Goal: Communication & Community: Answer question/provide support

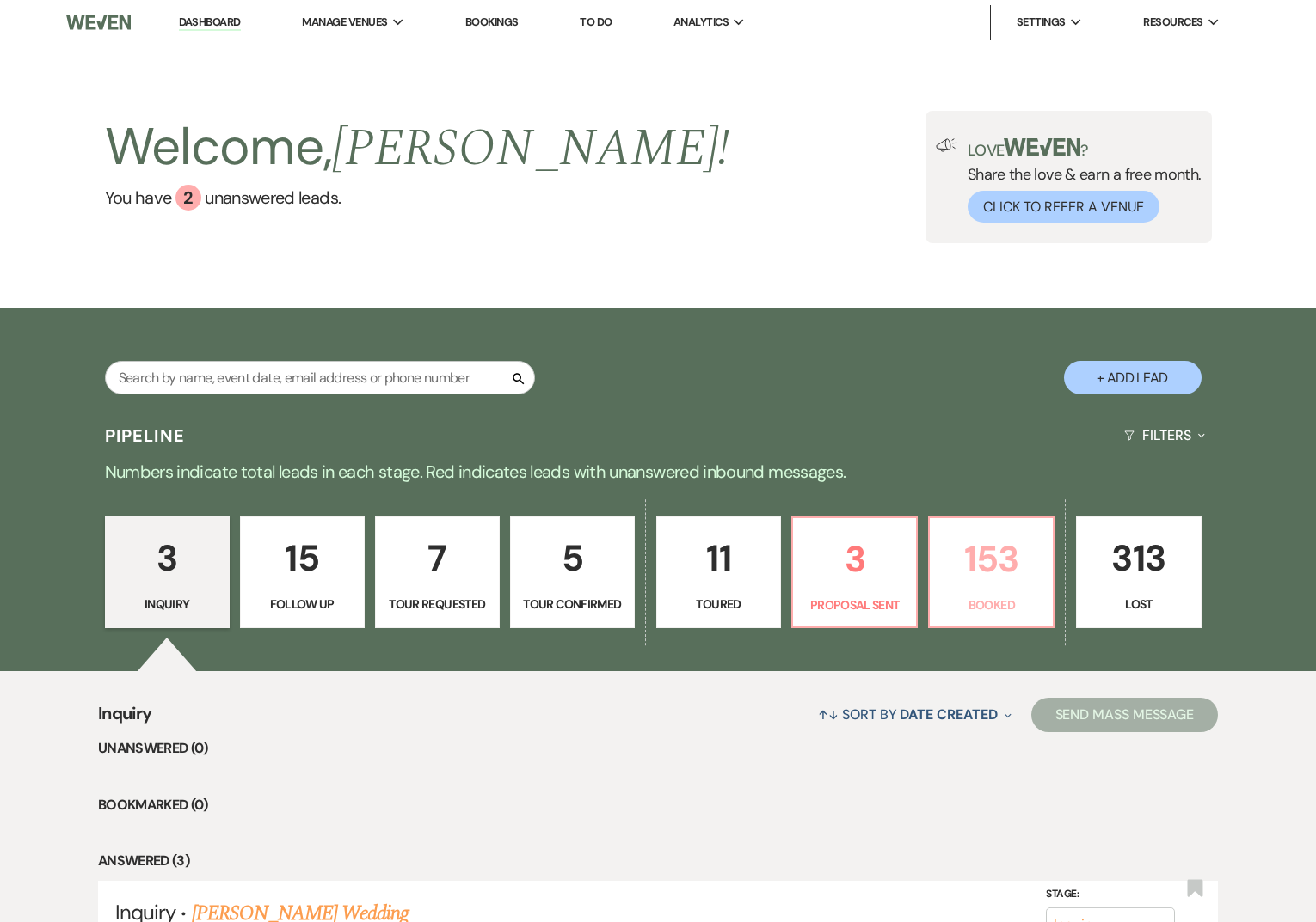
click at [1021, 599] on p "Booked" at bounding box center [990, 604] width 102 height 19
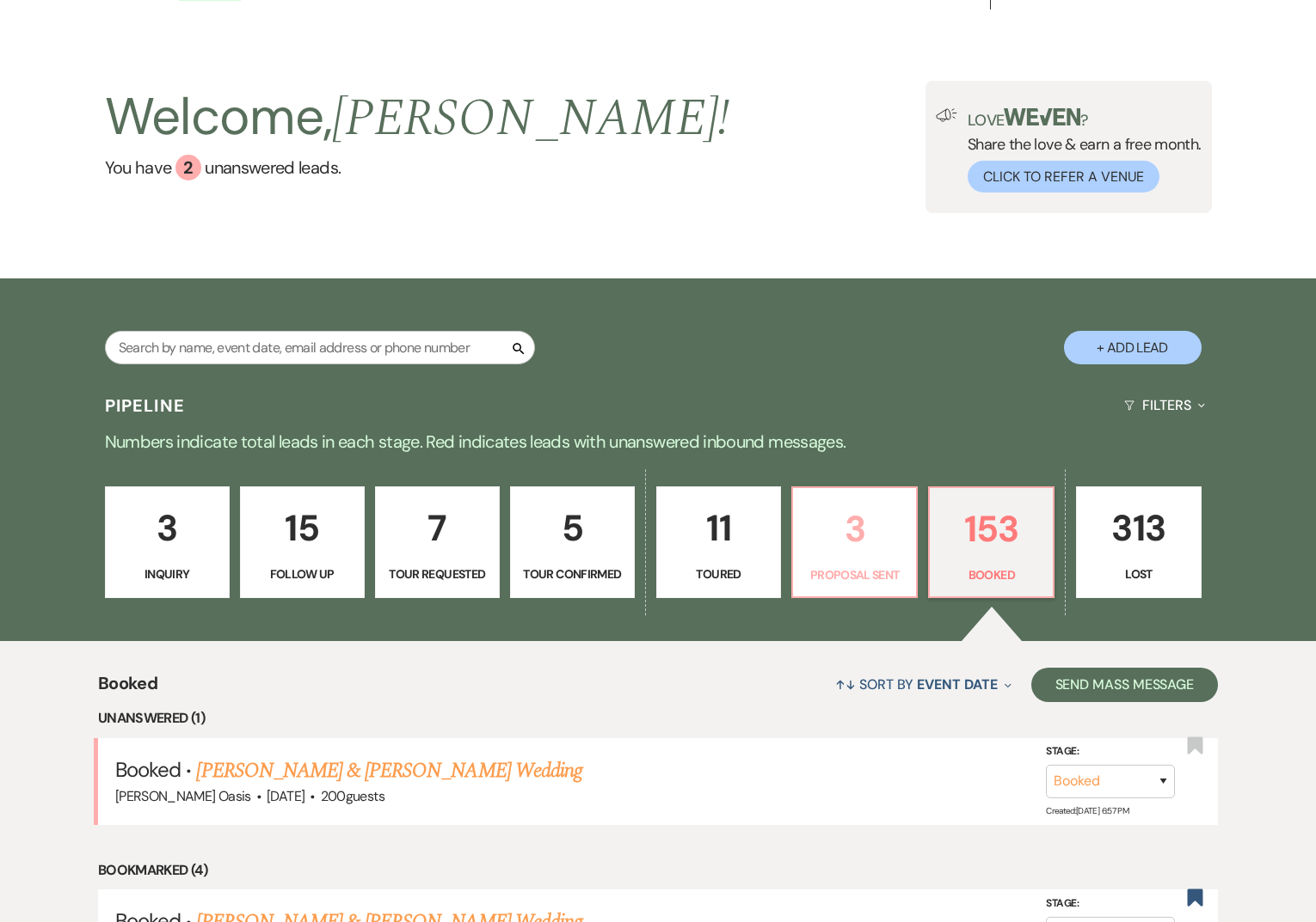
scroll to position [33, 0]
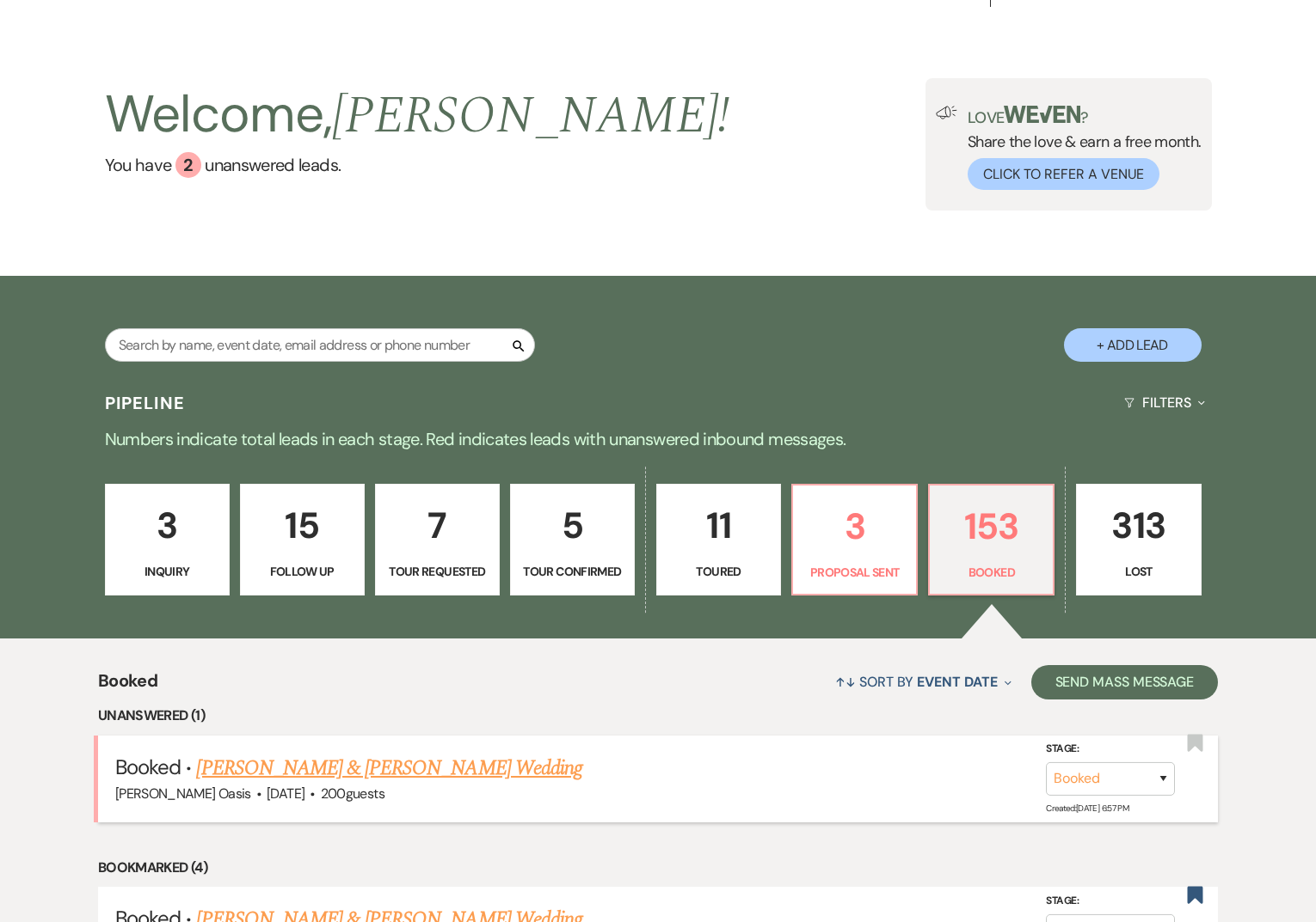
click at [418, 769] on link "Mitchell Johnson & Mariah Uphoff Wedding" at bounding box center [388, 768] width 386 height 31
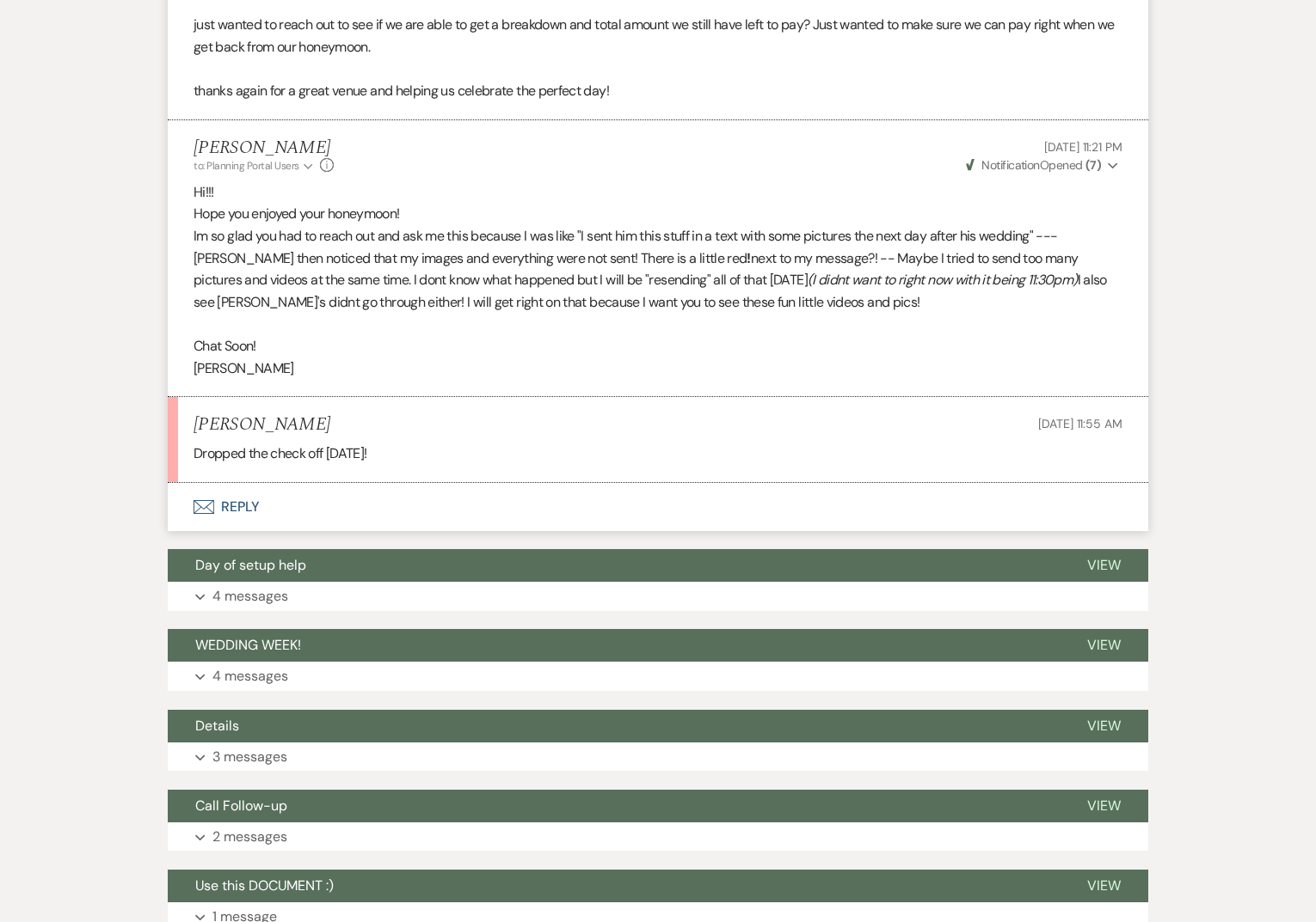
scroll to position [597, 0]
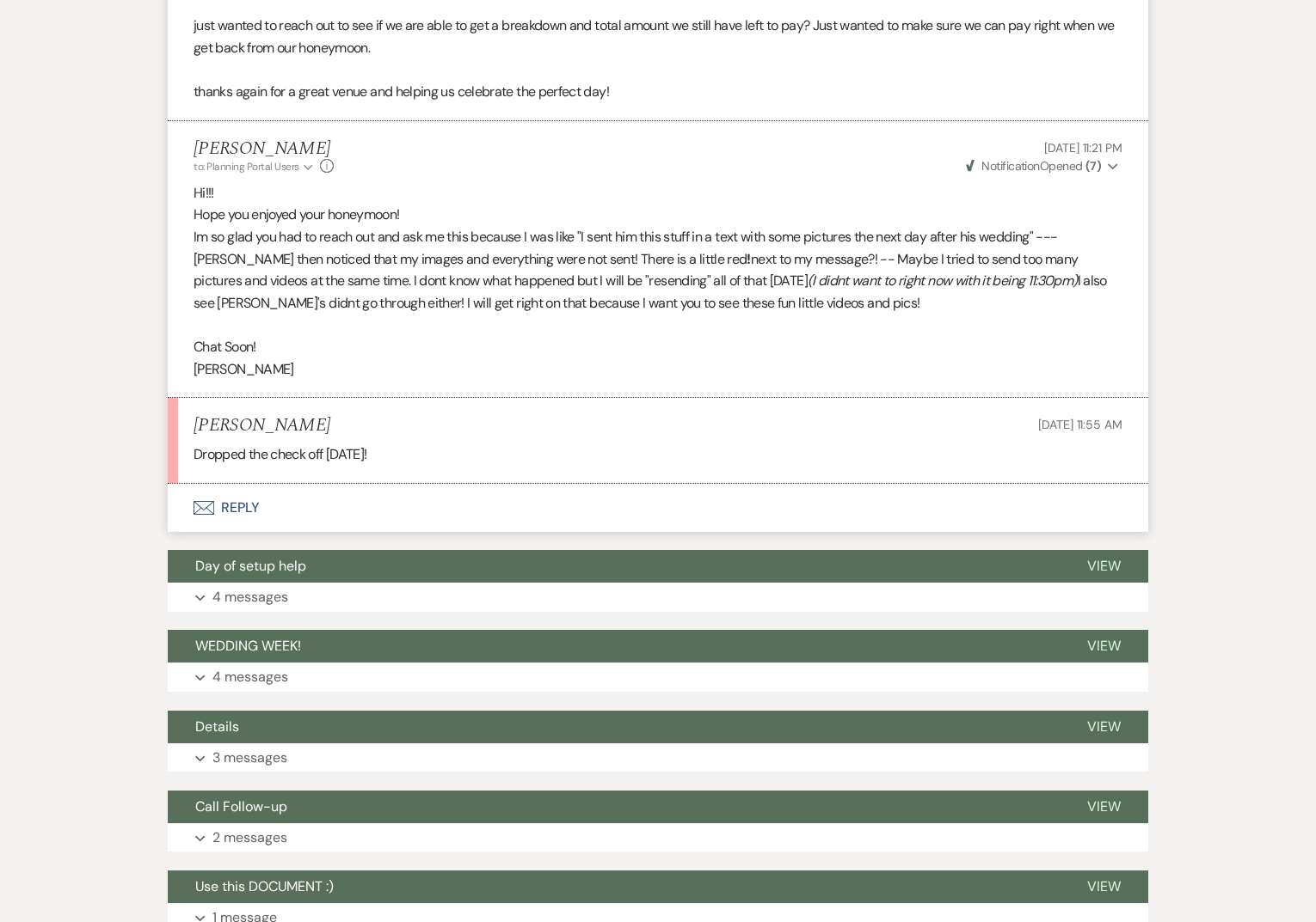
click at [250, 499] on button "Envelope Reply" at bounding box center [657, 508] width 980 height 48
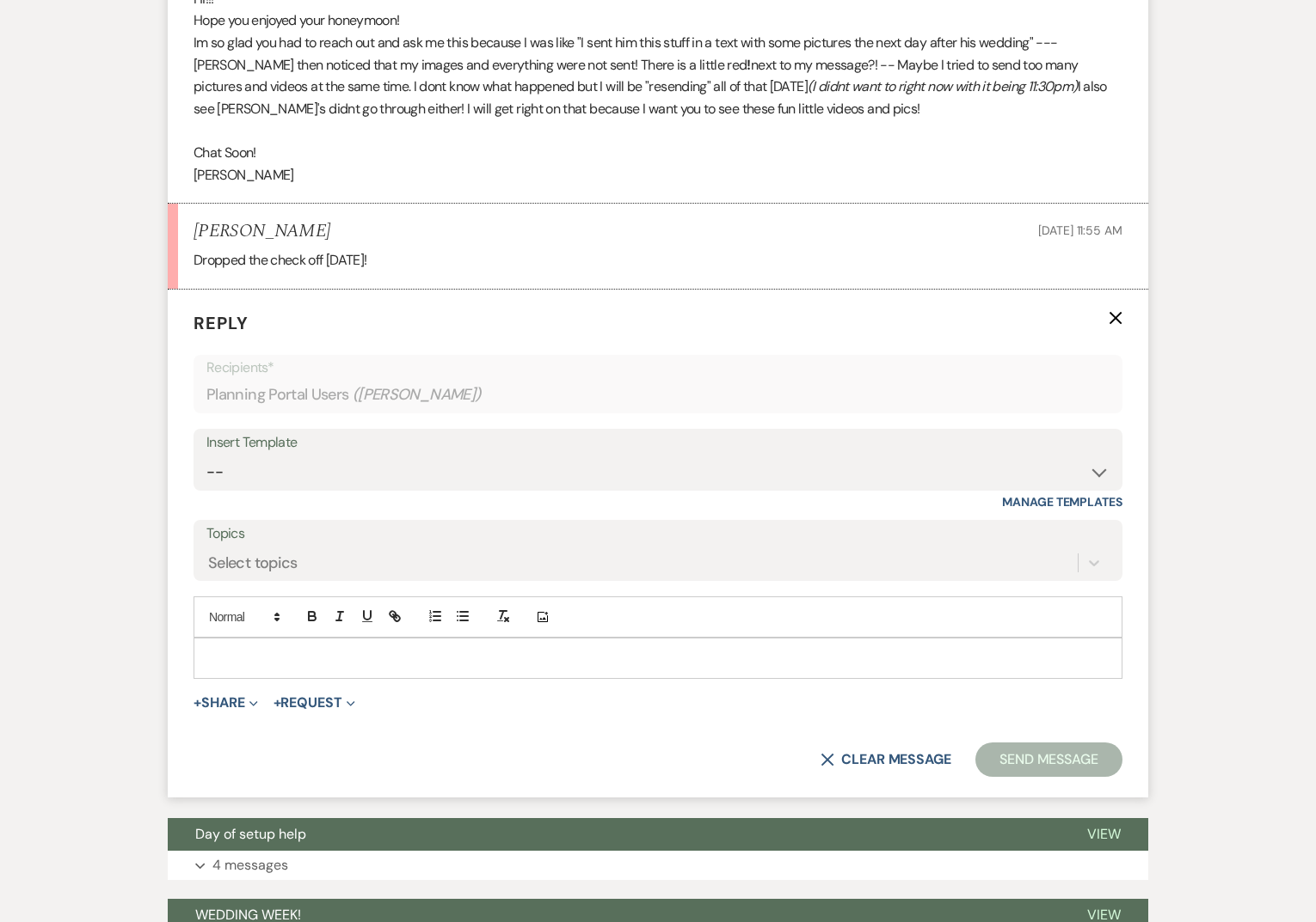
scroll to position [797, 0]
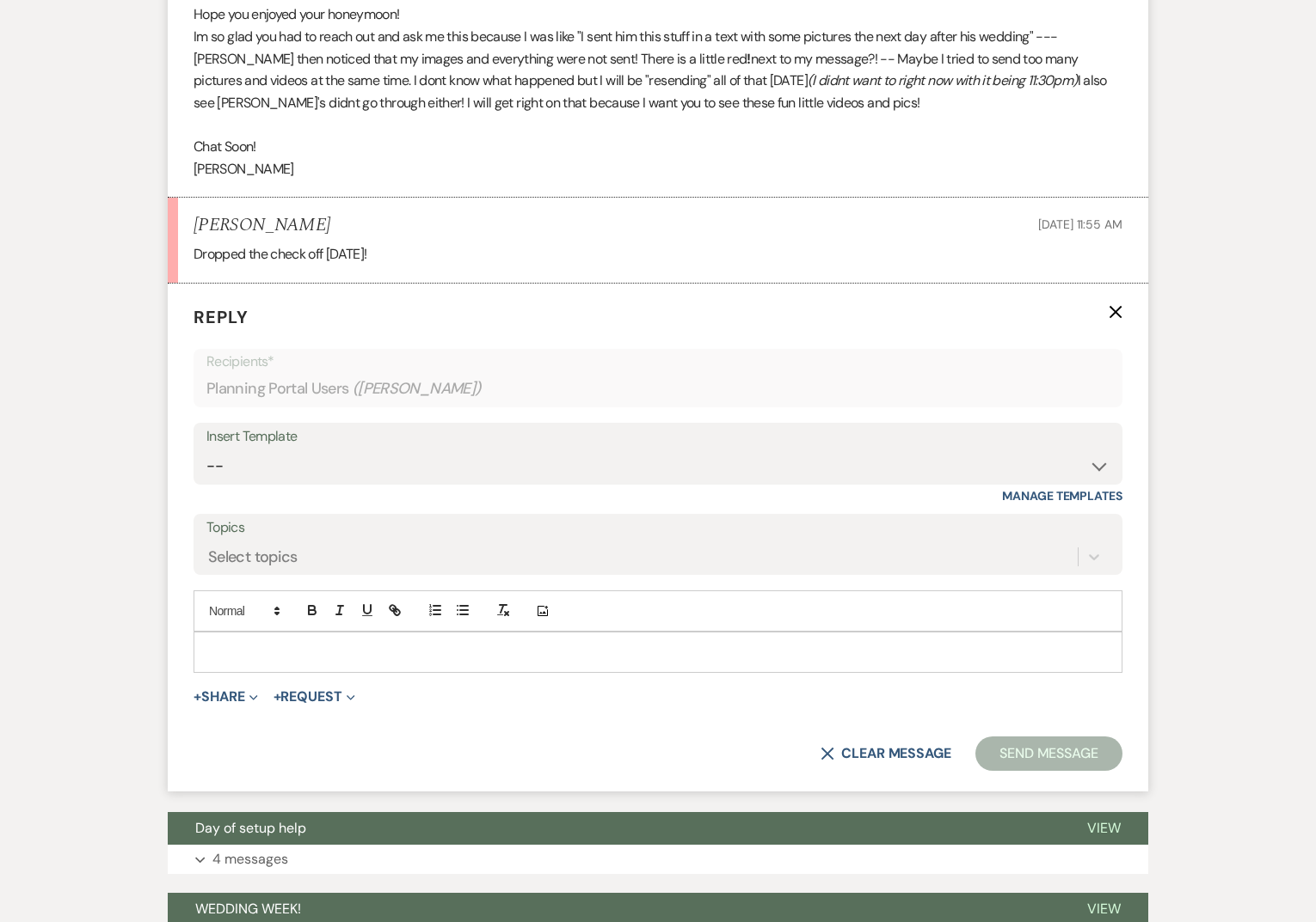
click at [266, 656] on p at bounding box center [658, 651] width 901 height 19
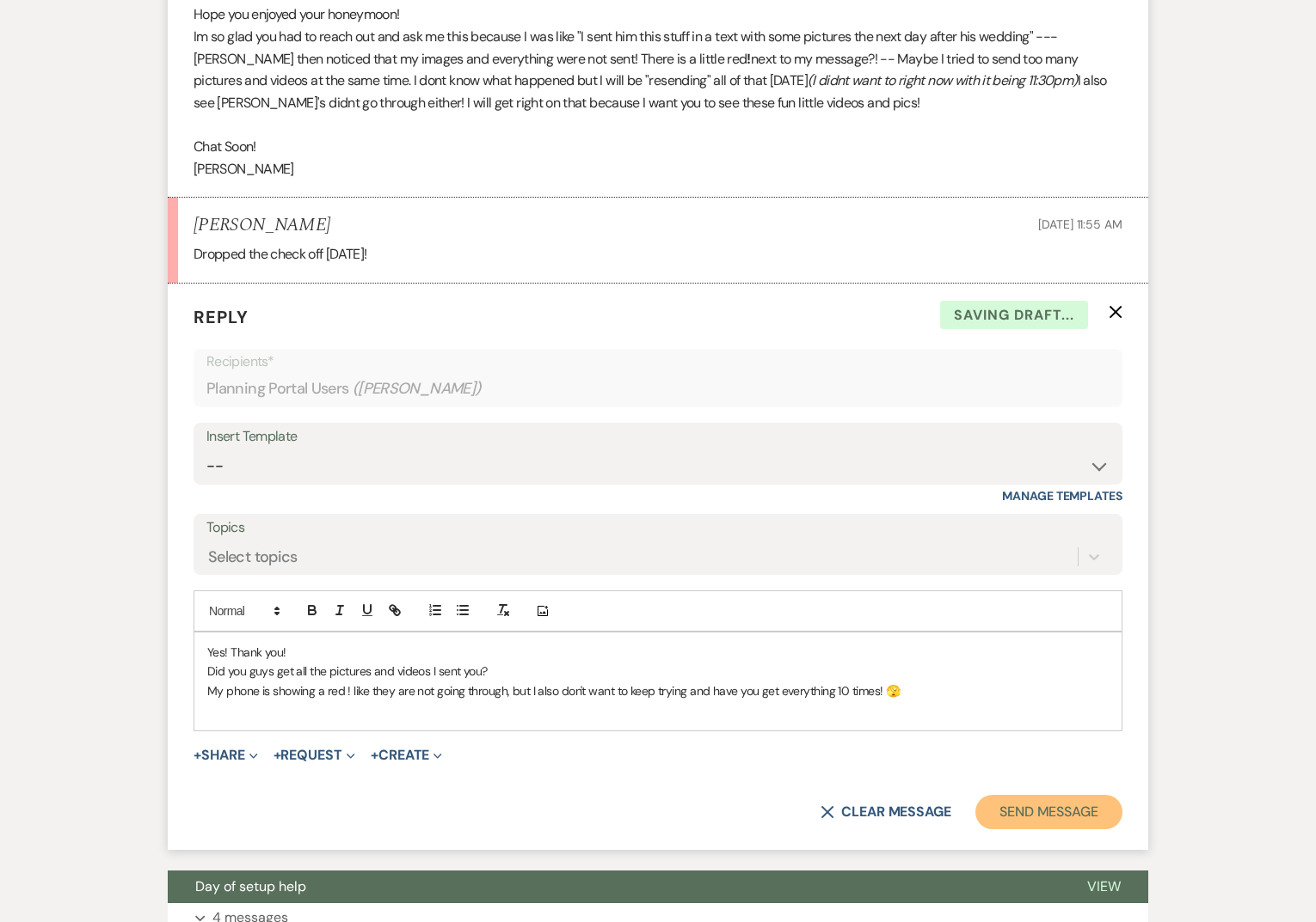
click at [1074, 821] on button "Send Message" at bounding box center [1048, 812] width 147 height 35
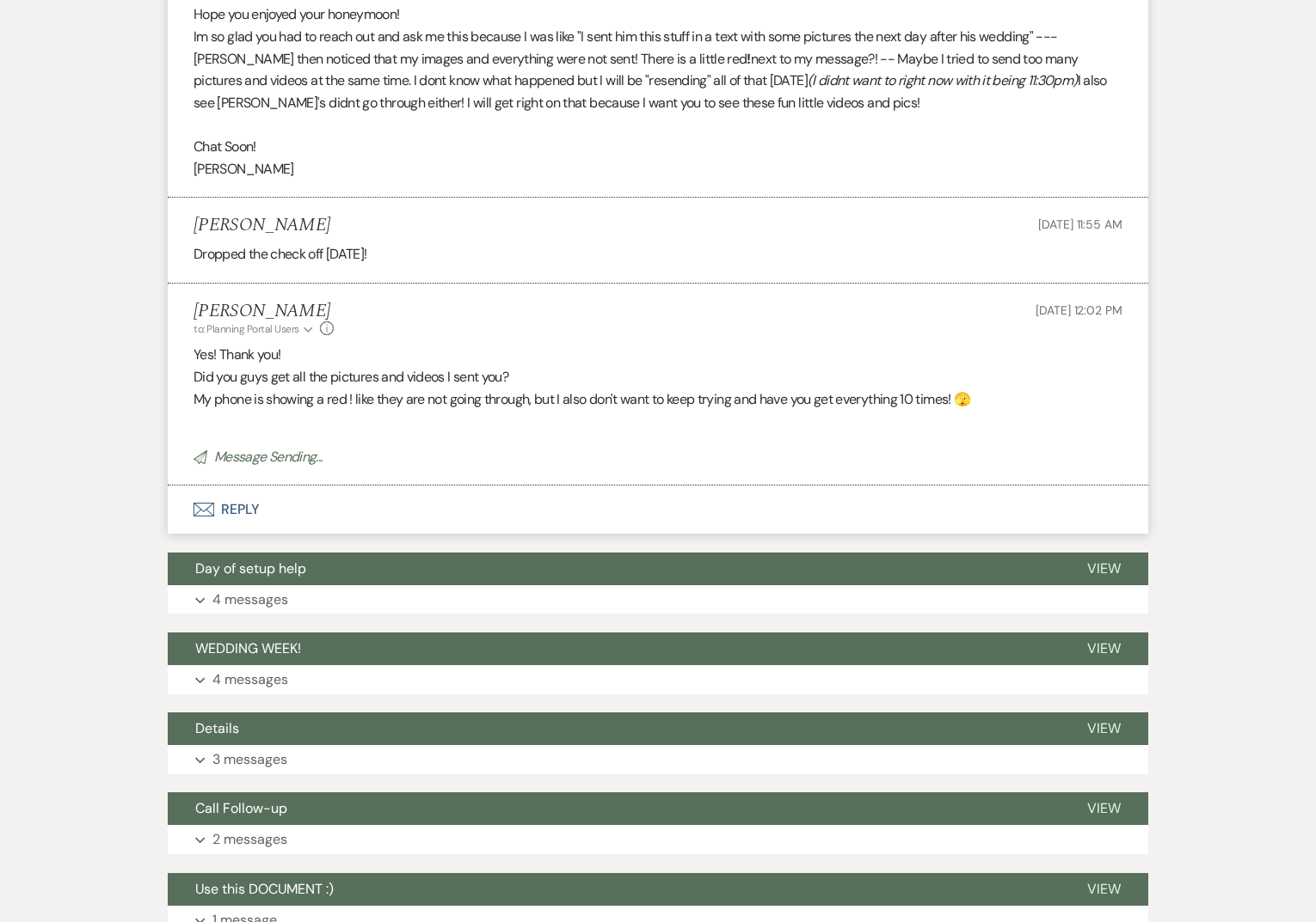
scroll to position [0, 0]
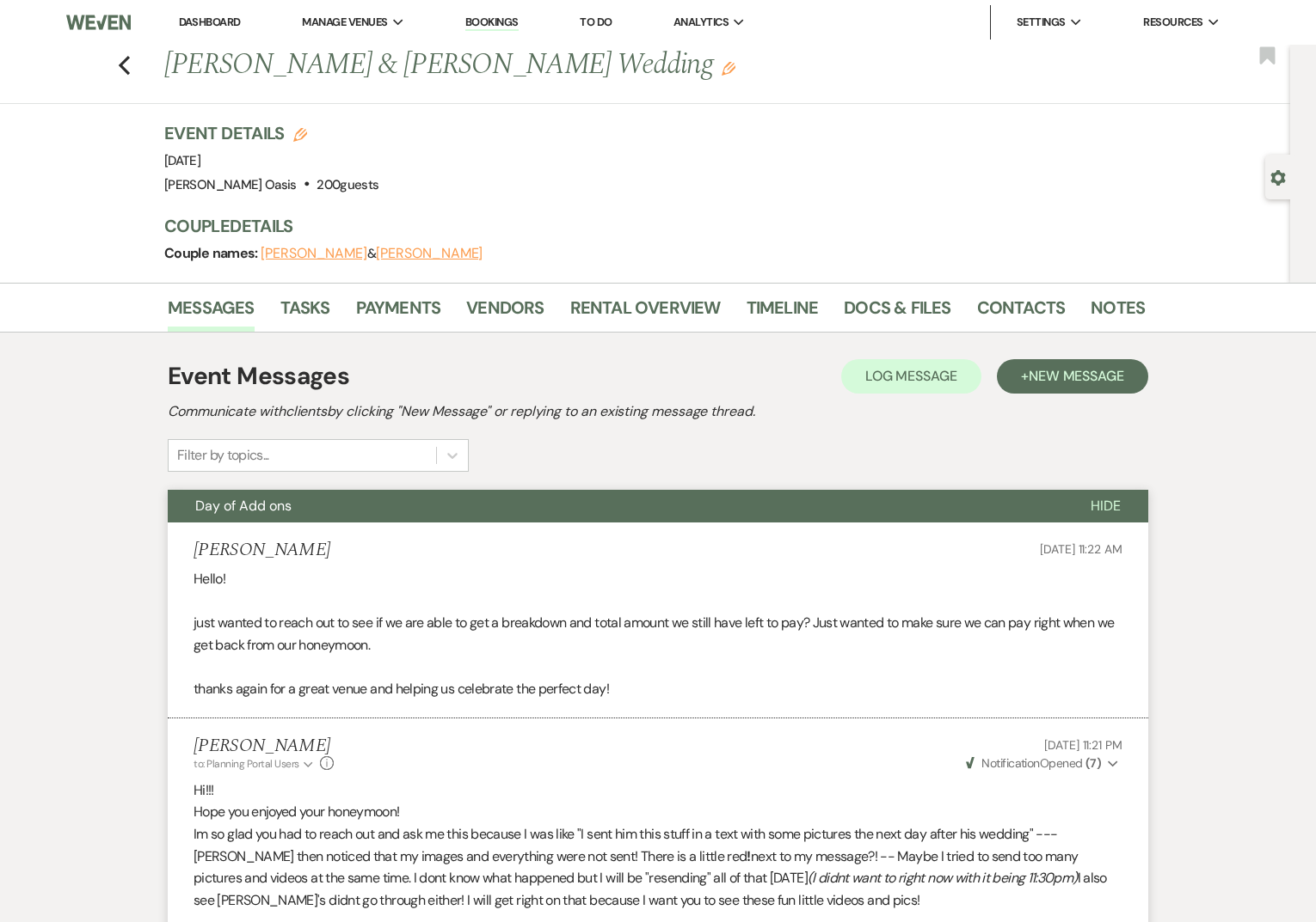
click at [234, 20] on link "Dashboard" at bounding box center [210, 21] width 62 height 14
